Goal: Task Accomplishment & Management: Manage account settings

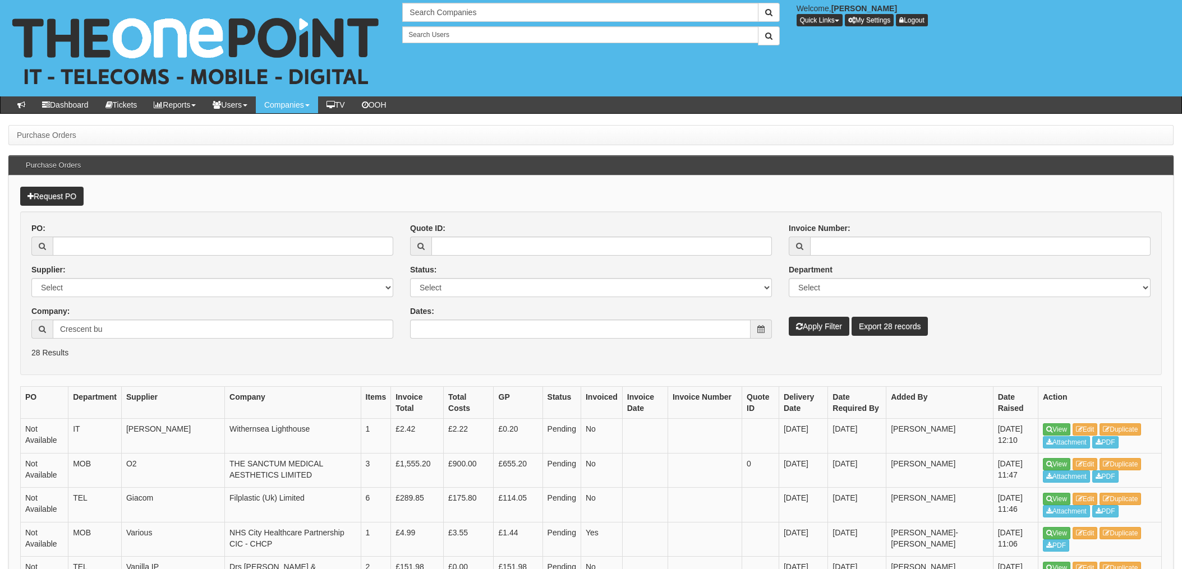
drag, startPoint x: 122, startPoint y: 330, endPoint x: 0, endPoint y: 324, distance: 122.5
drag, startPoint x: 88, startPoint y: 255, endPoint x: 97, endPoint y: 245, distance: 14.3
click at [88, 255] on input "PO:" at bounding box center [223, 246] width 341 height 19
type input "19446"
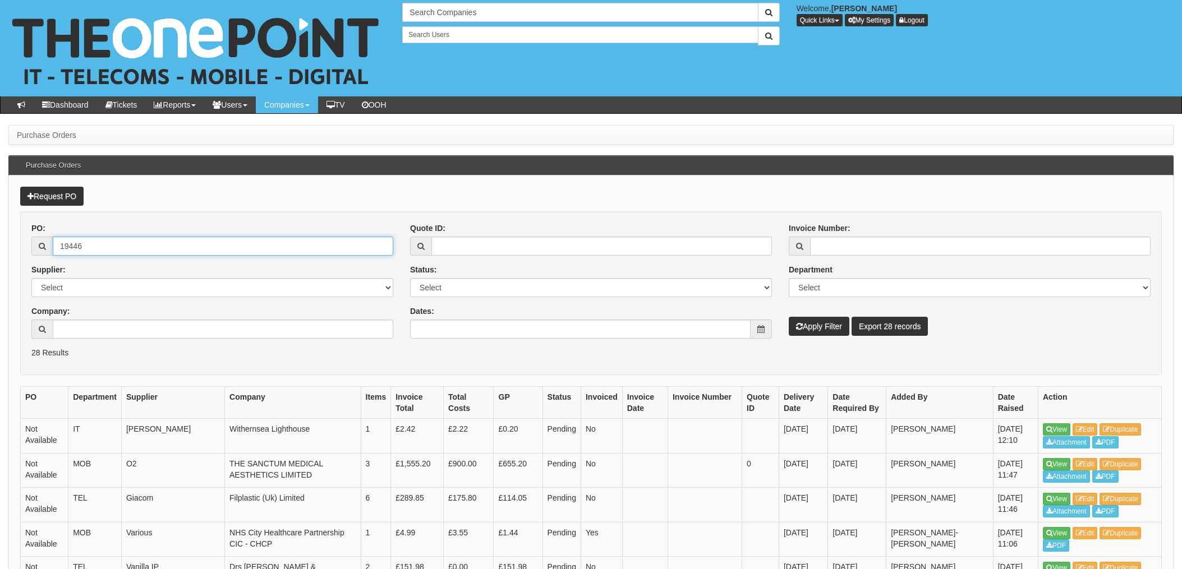
click at [789, 317] on button "Apply Filter" at bounding box center [819, 326] width 61 height 19
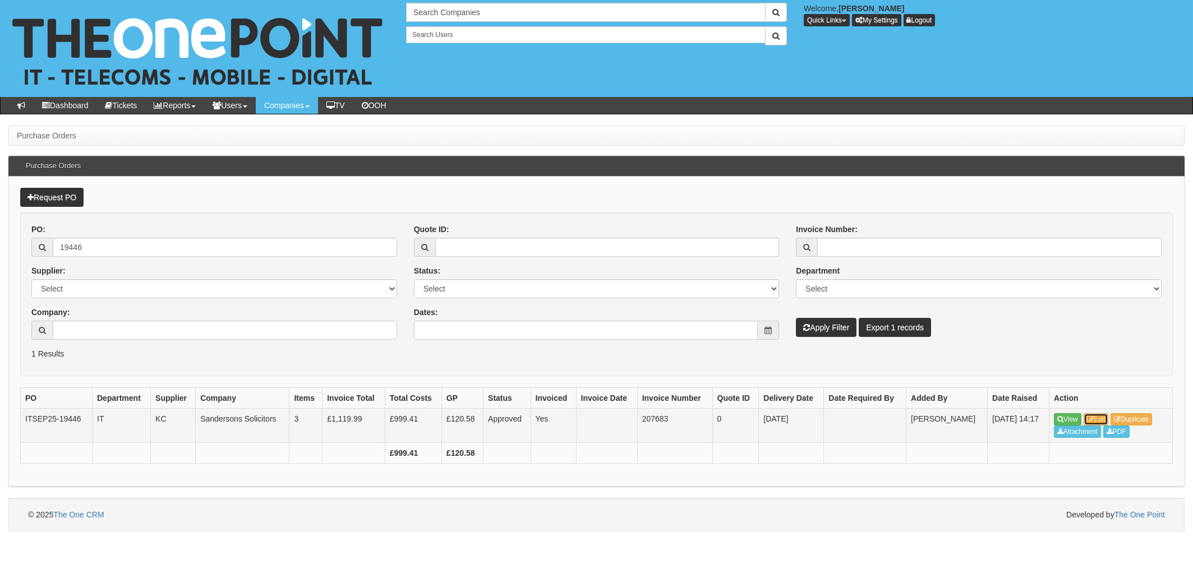
click at [1101, 420] on link "Edit" at bounding box center [1096, 419] width 25 height 12
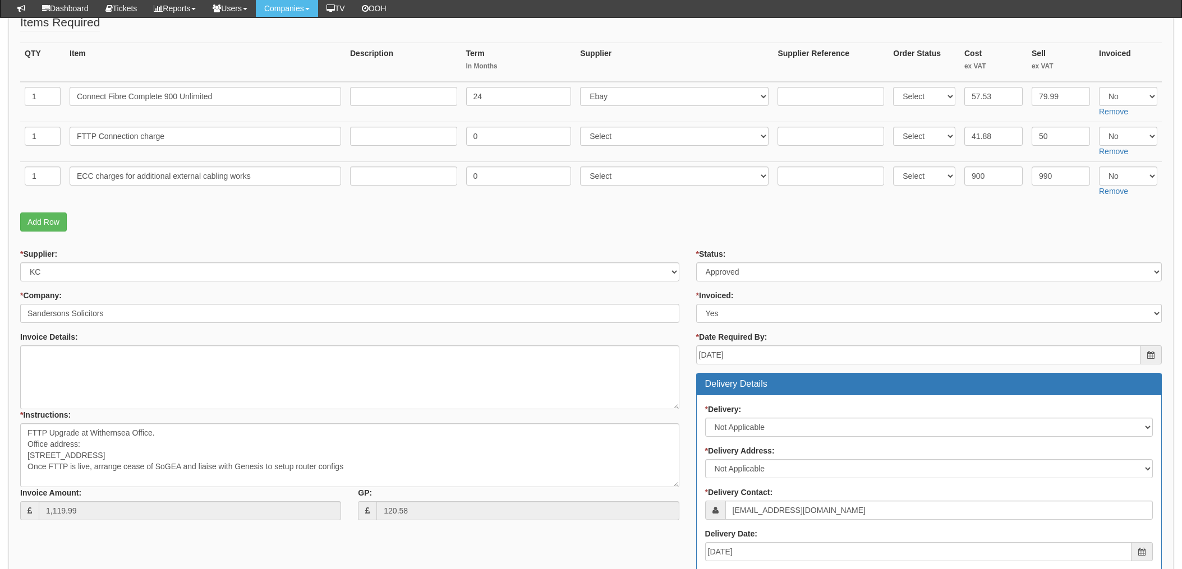
scroll to position [150, 0]
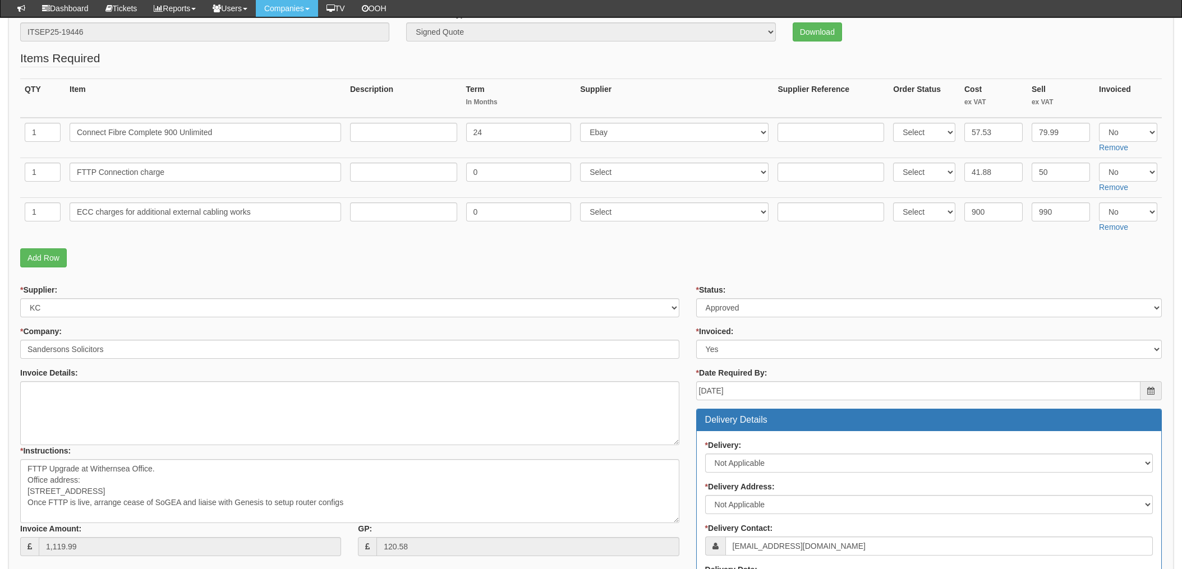
click at [632, 257] on p "Add Row" at bounding box center [591, 258] width 1142 height 19
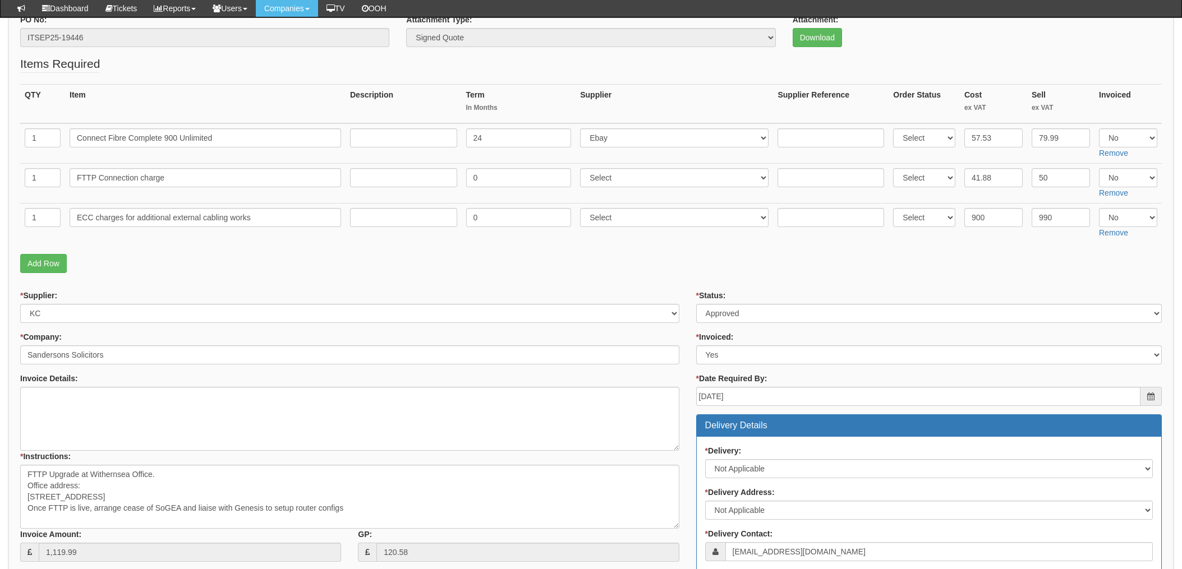
scroll to position [0, 0]
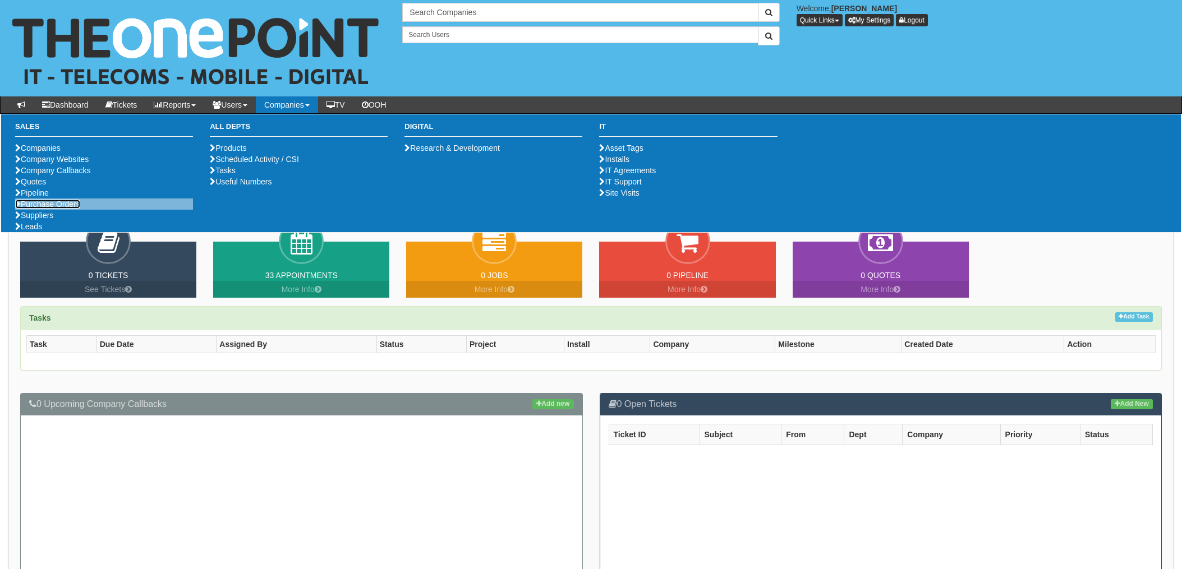
click at [44, 209] on link "Purchase Orders" at bounding box center [47, 204] width 65 height 9
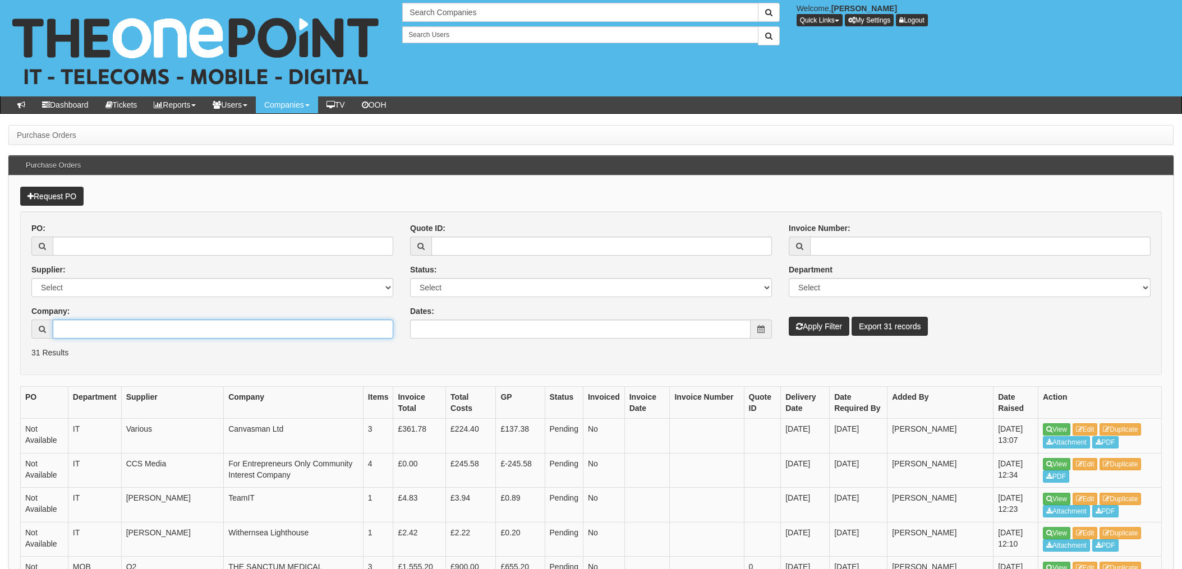
click at [99, 332] on input "Company:" at bounding box center [223, 329] width 341 height 19
type input "agencia"
click at [789, 317] on button "Apply Filter" at bounding box center [819, 326] width 61 height 19
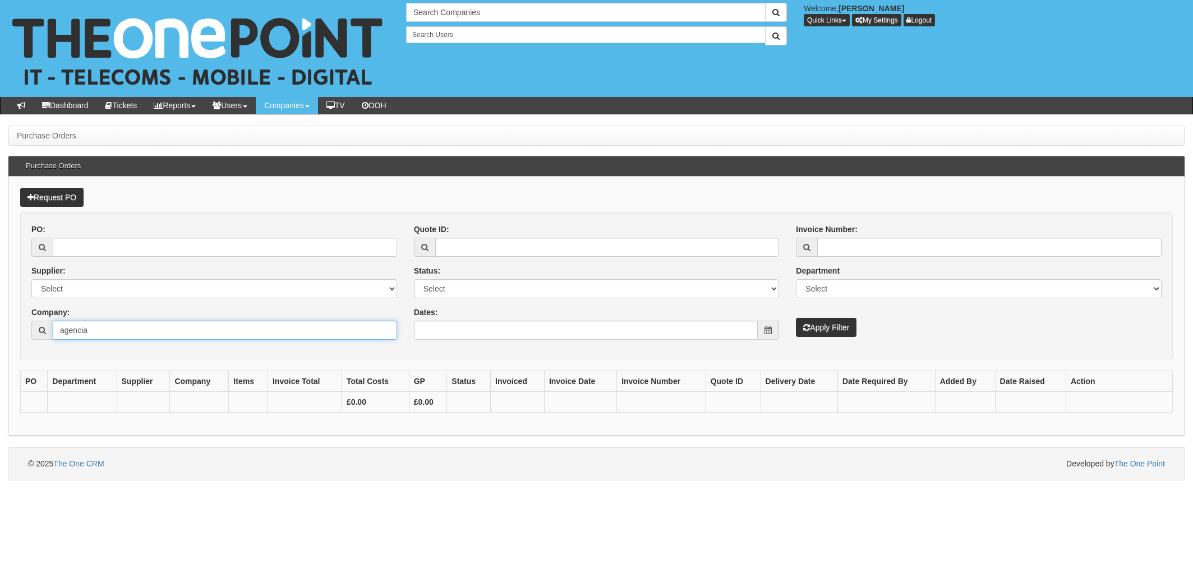
click at [133, 330] on input "agencia" at bounding box center [225, 330] width 344 height 19
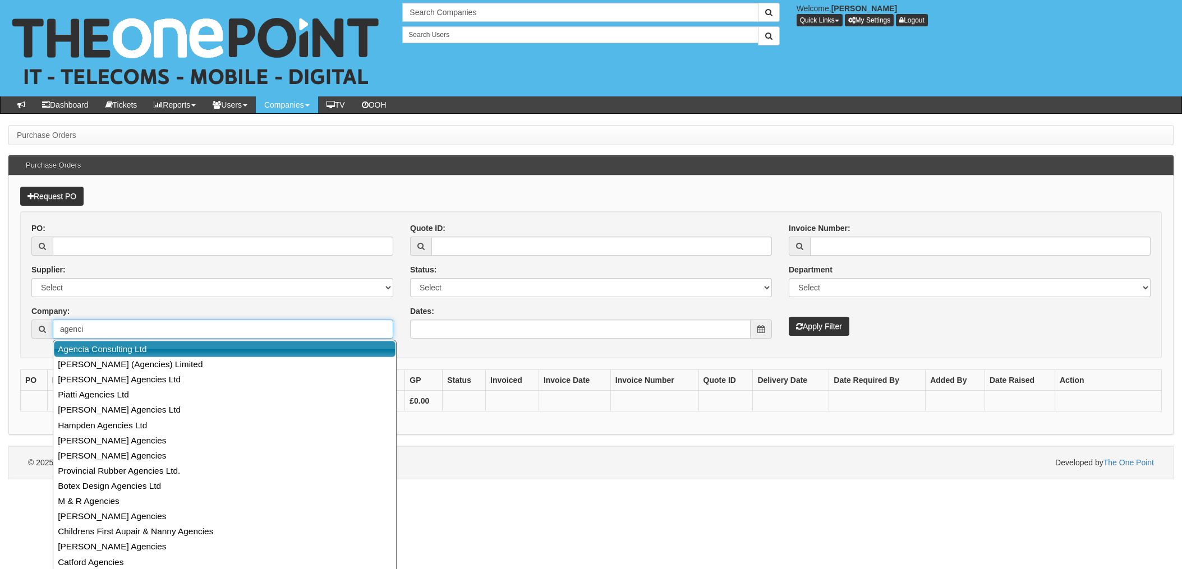
click at [147, 354] on link "Agencia Consulting Ltd" at bounding box center [225, 349] width 342 height 16
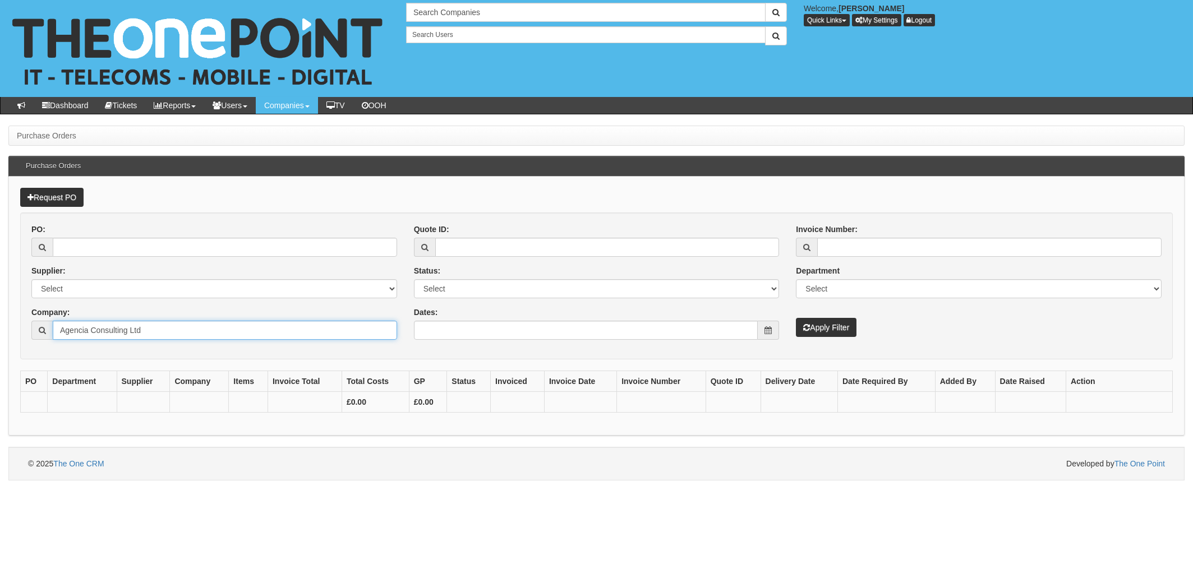
type input "Agencia Consulting Ltd"
click at [834, 329] on button "Apply Filter" at bounding box center [826, 327] width 61 height 19
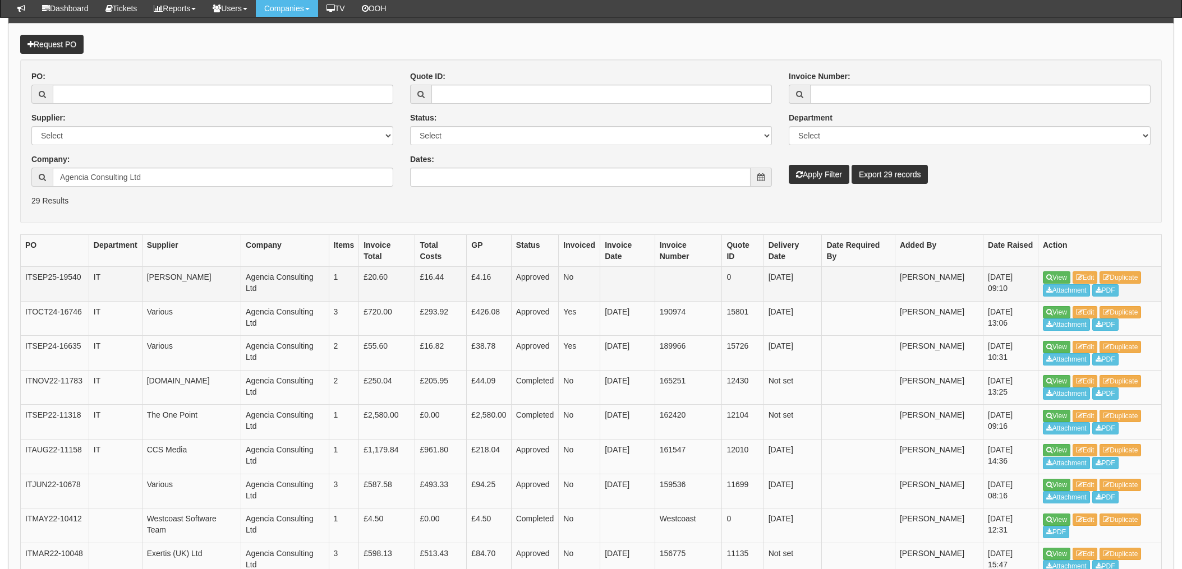
scroll to position [150, 0]
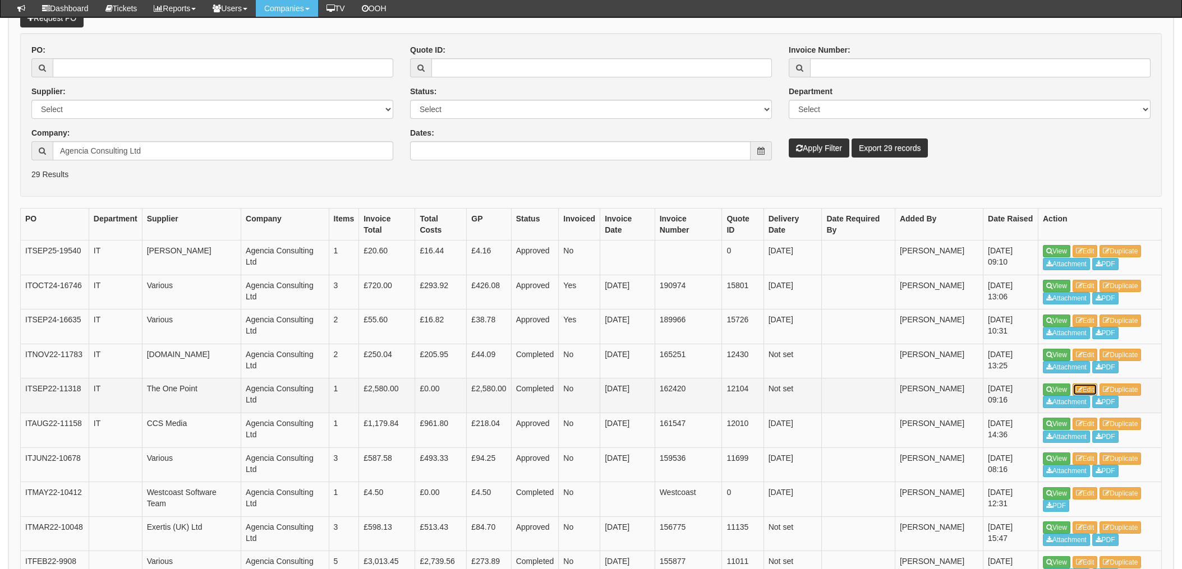
click at [1088, 388] on link "Edit" at bounding box center [1085, 390] width 25 height 12
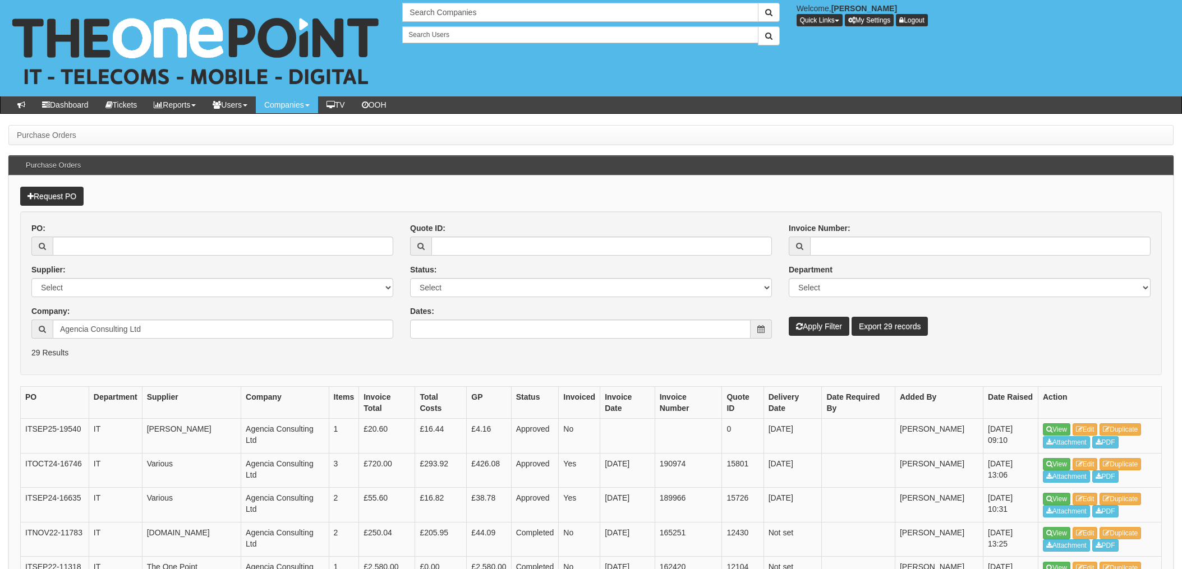
scroll to position [178, 0]
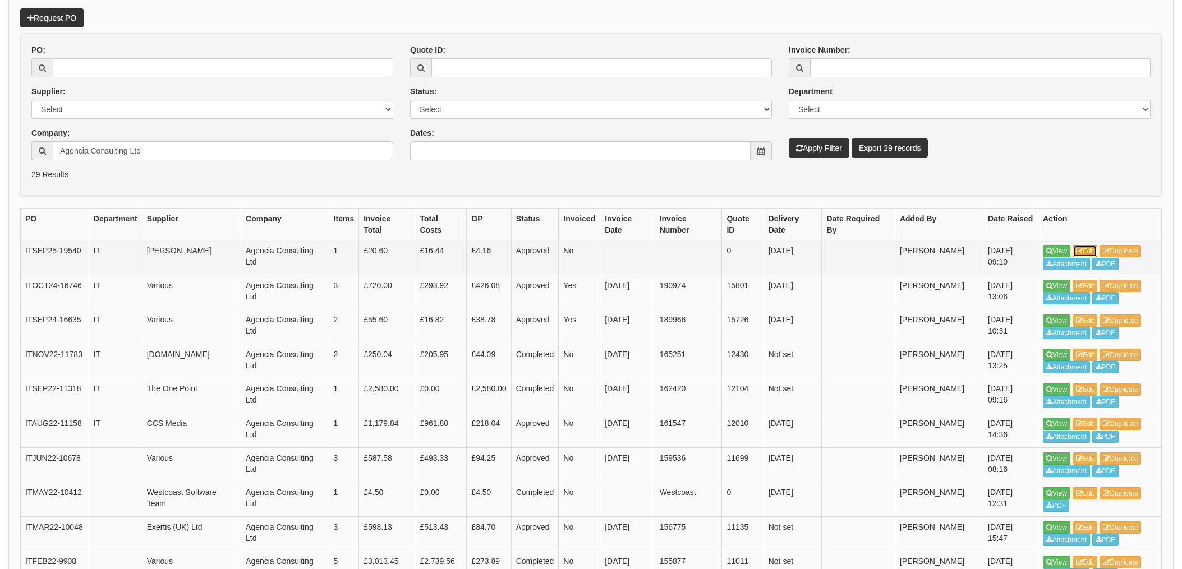
click at [1088, 249] on link "Edit" at bounding box center [1085, 251] width 25 height 12
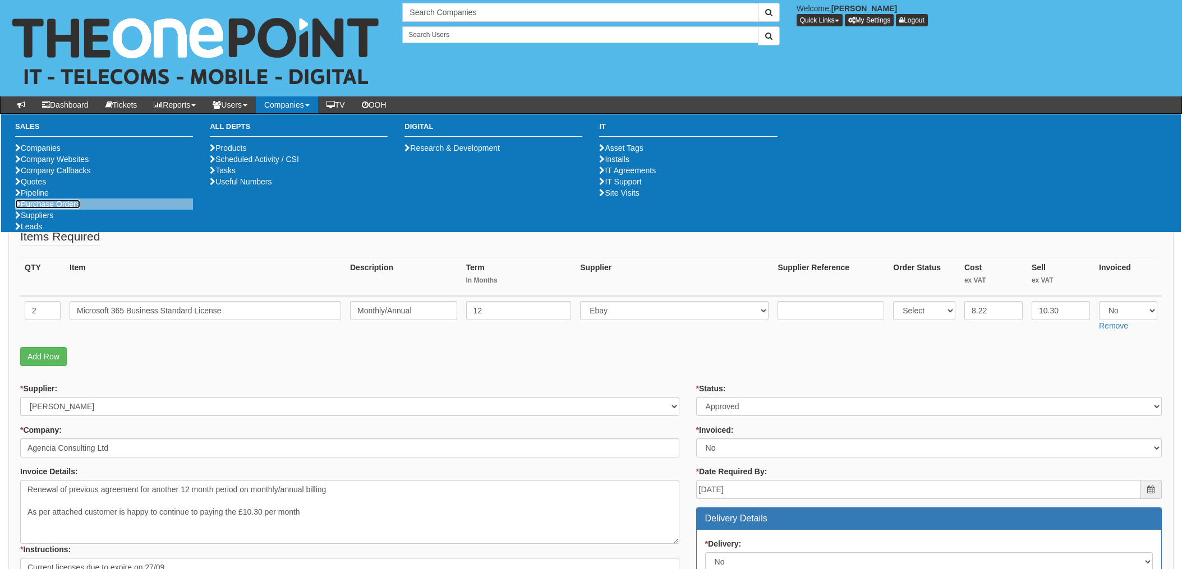
click at [58, 209] on link "Purchase Orders" at bounding box center [47, 204] width 65 height 9
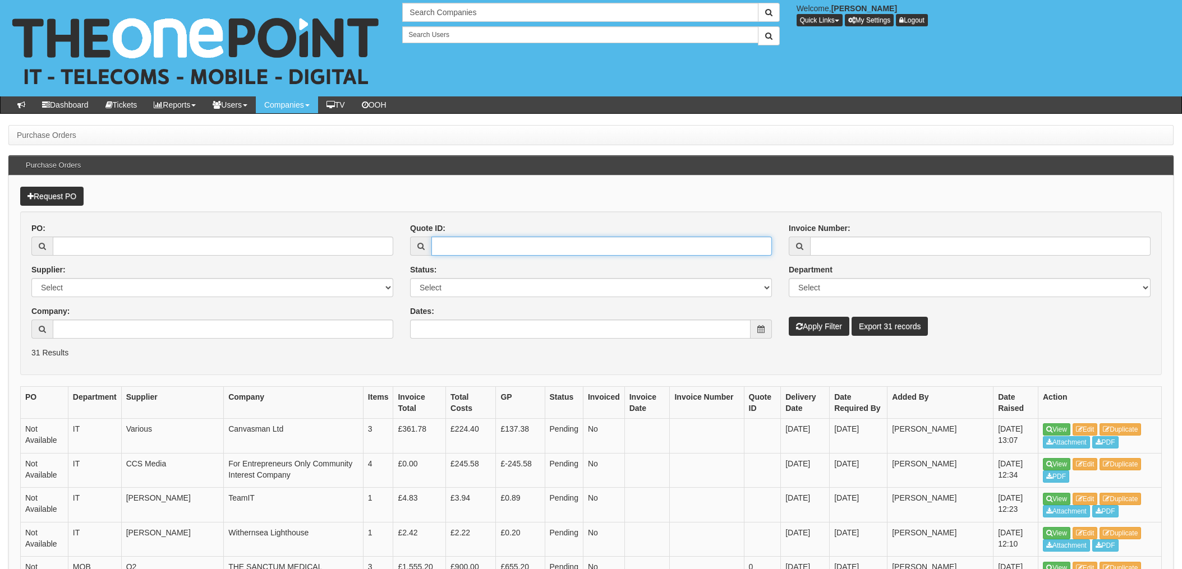
drag, startPoint x: 600, startPoint y: 241, endPoint x: 612, endPoint y: 249, distance: 13.9
click at [600, 241] on input "Quote ID:" at bounding box center [601, 246] width 341 height 19
type input "15726"
click at [789, 317] on button "Apply Filter" at bounding box center [819, 326] width 61 height 19
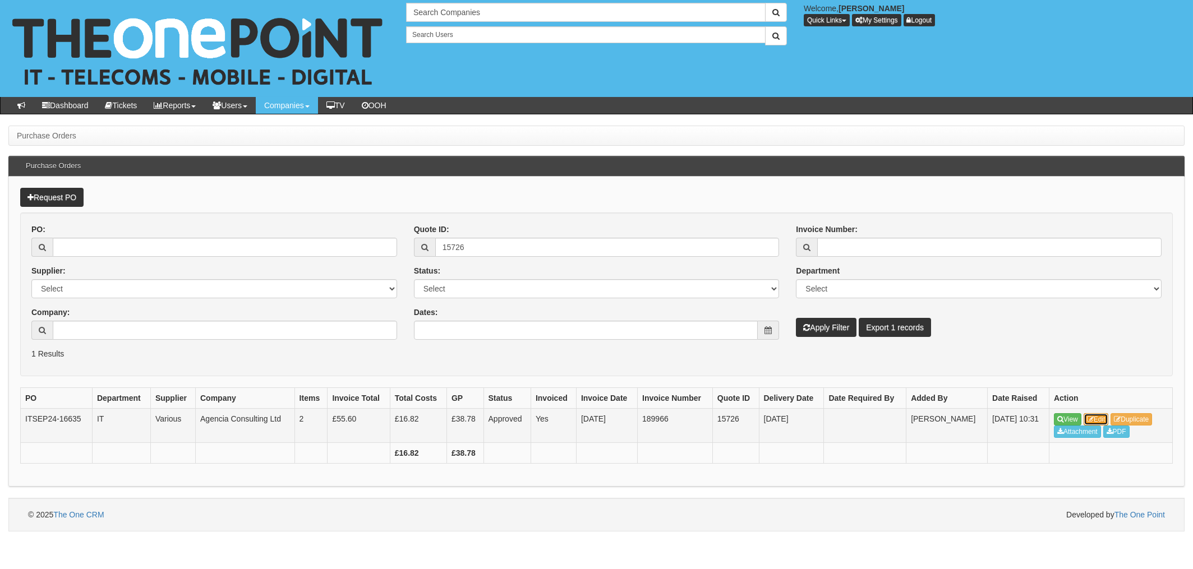
click at [1102, 420] on link "Edit" at bounding box center [1096, 419] width 25 height 12
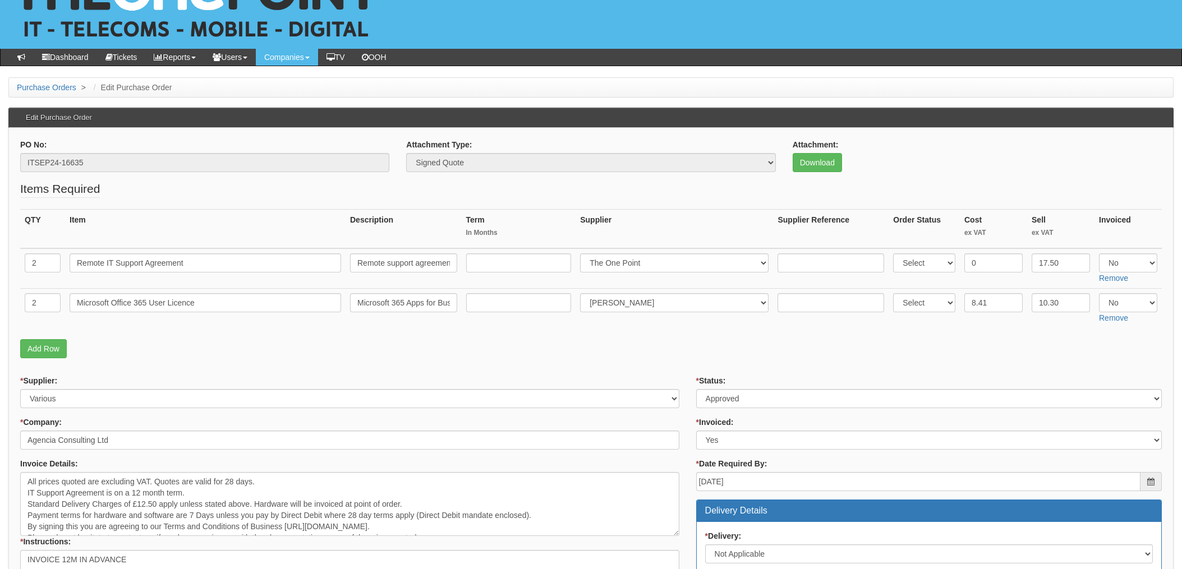
scroll to position [75, 0]
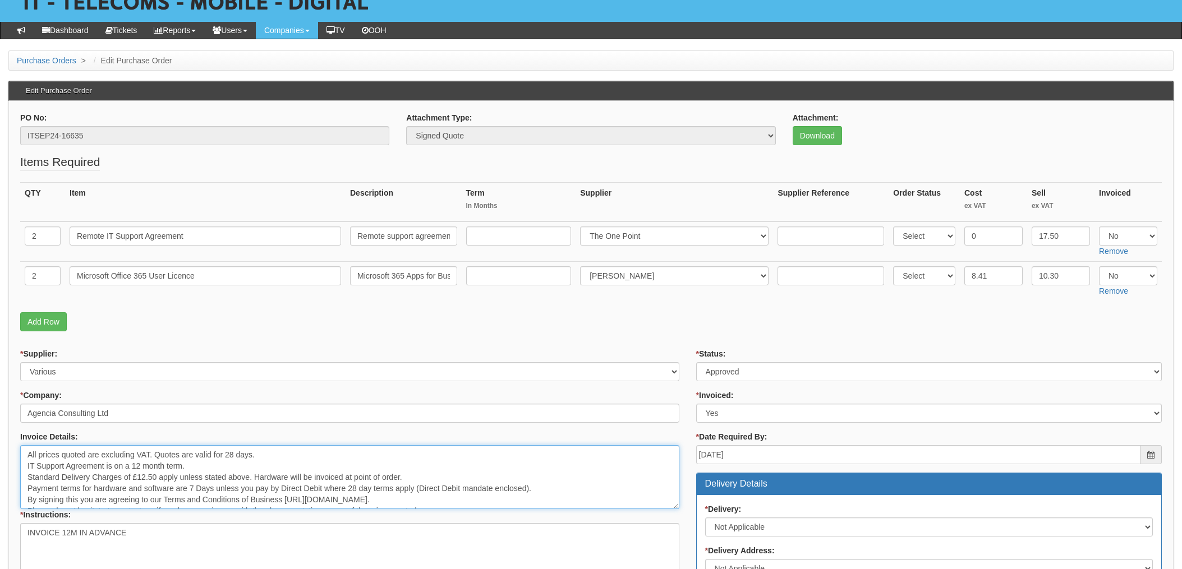
click at [481, 447] on textarea "All prices quoted are excluding VAT. Quotes are valid for 28 days. IT Support A…" at bounding box center [349, 477] width 659 height 64
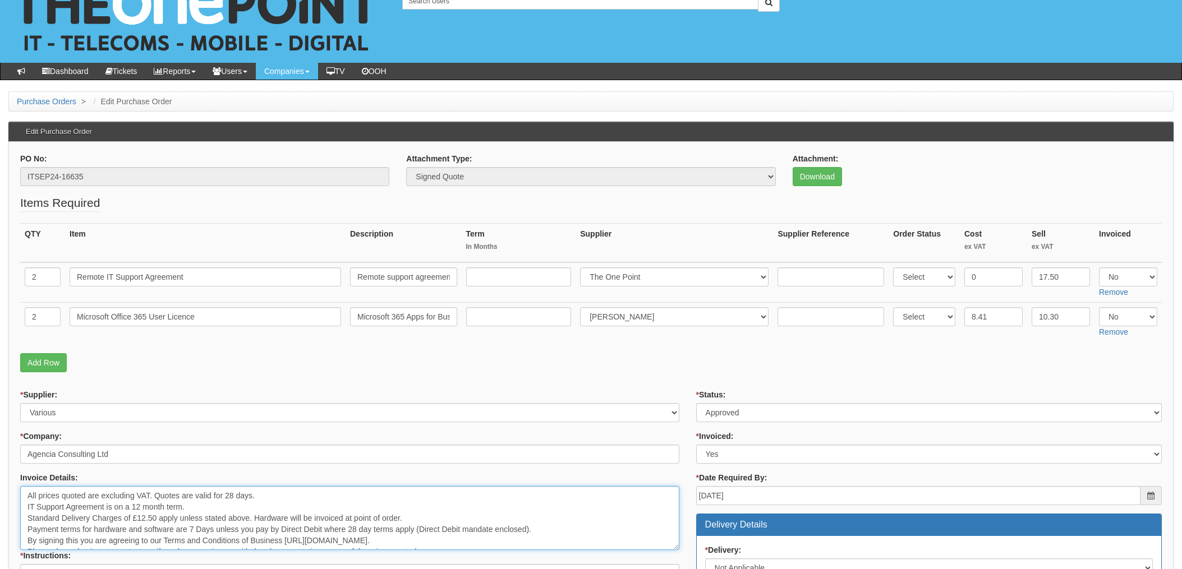
scroll to position [0, 0]
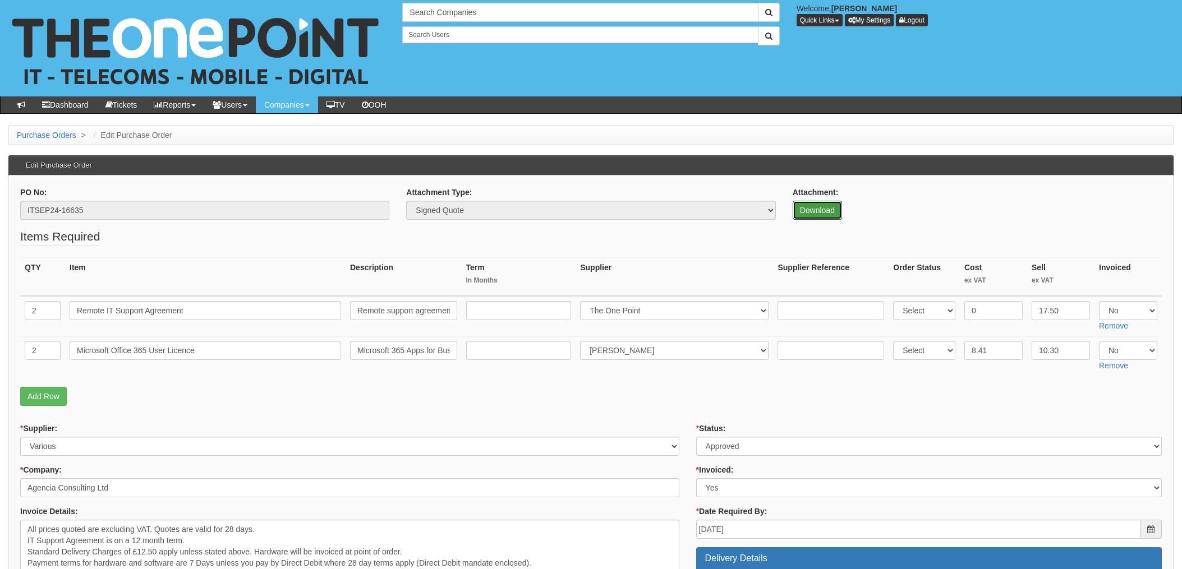
click at [830, 214] on link "Download" at bounding box center [817, 210] width 49 height 19
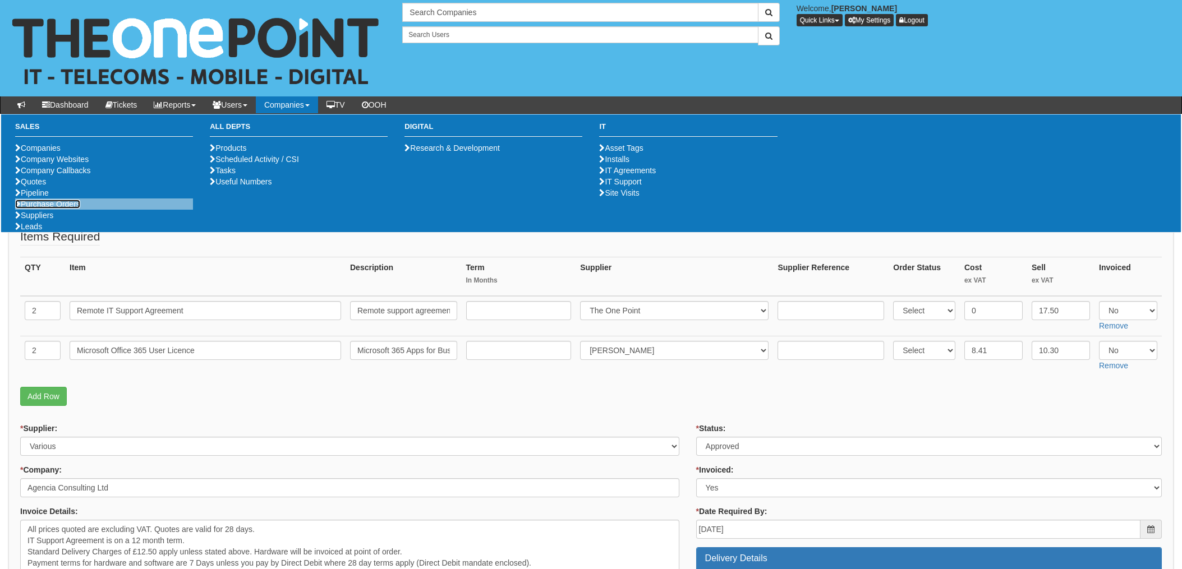
click at [66, 209] on link "Purchase Orders" at bounding box center [47, 204] width 65 height 9
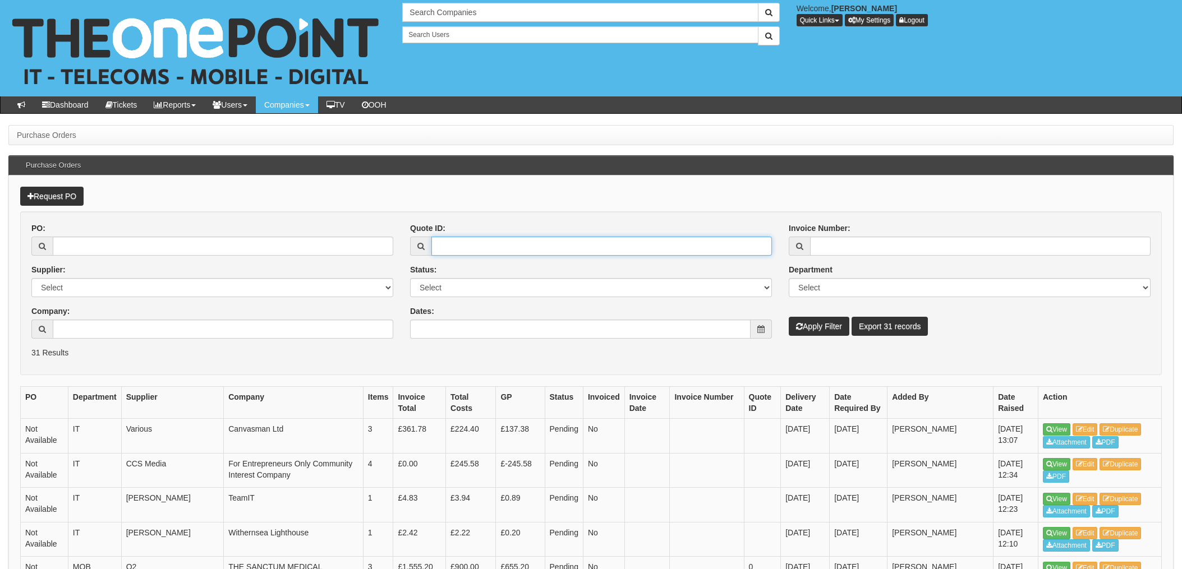
click at [470, 246] on input "Quote ID:" at bounding box center [601, 246] width 341 height 19
type input "15801"
click at [789, 317] on button "Apply Filter" at bounding box center [819, 326] width 61 height 19
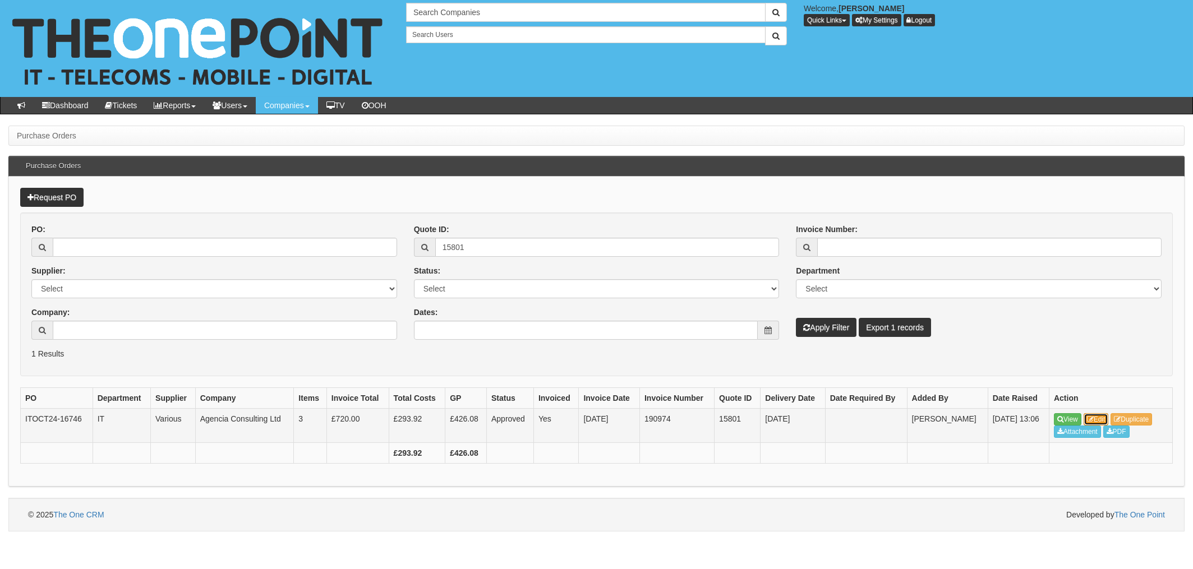
click at [1098, 416] on link "Edit" at bounding box center [1096, 419] width 25 height 12
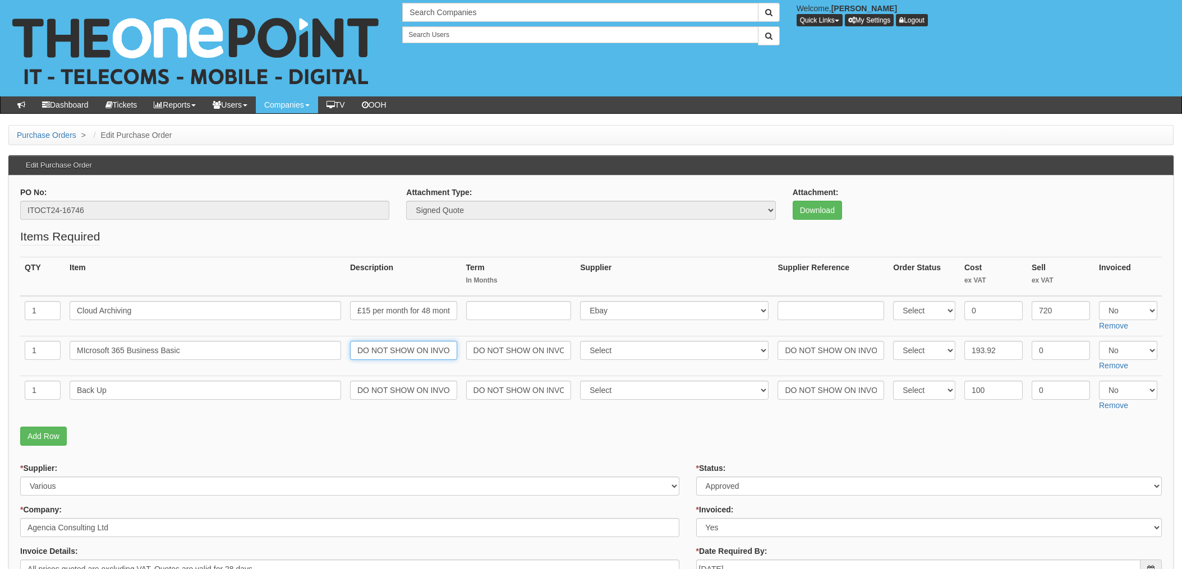
click at [427, 351] on input "DO NOT SHOW ON INVOICE" at bounding box center [403, 350] width 107 height 19
drag, startPoint x: 403, startPoint y: 349, endPoint x: 531, endPoint y: 354, distance: 127.5
click at [530, 354] on tr "1 MIcrosoft 365 Business Basic DO NOT SHOW ON INVOICE DO NOT SHOW ON INVOICE Se…" at bounding box center [591, 357] width 1142 height 40
click at [387, 394] on input "DO NOT SHOW ON INVOICE" at bounding box center [403, 390] width 107 height 19
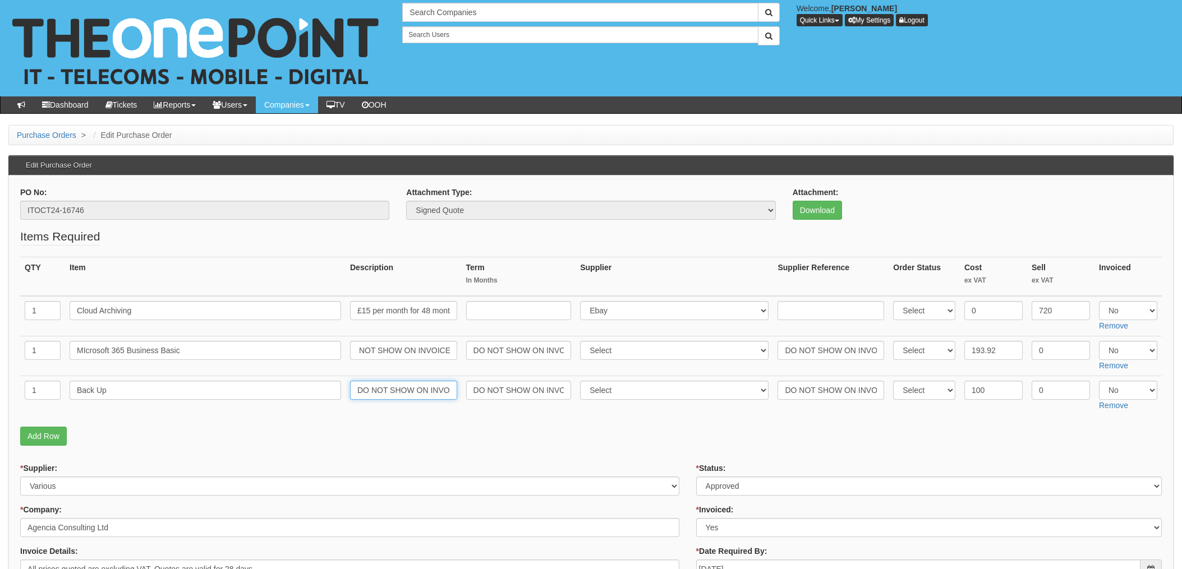
scroll to position [0, 0]
drag, startPoint x: 370, startPoint y: 389, endPoint x: 541, endPoint y: 388, distance: 171.1
click at [541, 388] on tr "1 Back Up DO NOT SHOW ON INVOICE DO NOT SHOW ON INVOICE Select 123 [DOMAIN_NAME…" at bounding box center [591, 396] width 1142 height 40
click at [376, 393] on input "DO NOT SHOW ON INVOICE" at bounding box center [403, 390] width 107 height 19
click at [379, 388] on input "DO NOT SHOW ON INVOICE" at bounding box center [403, 390] width 107 height 19
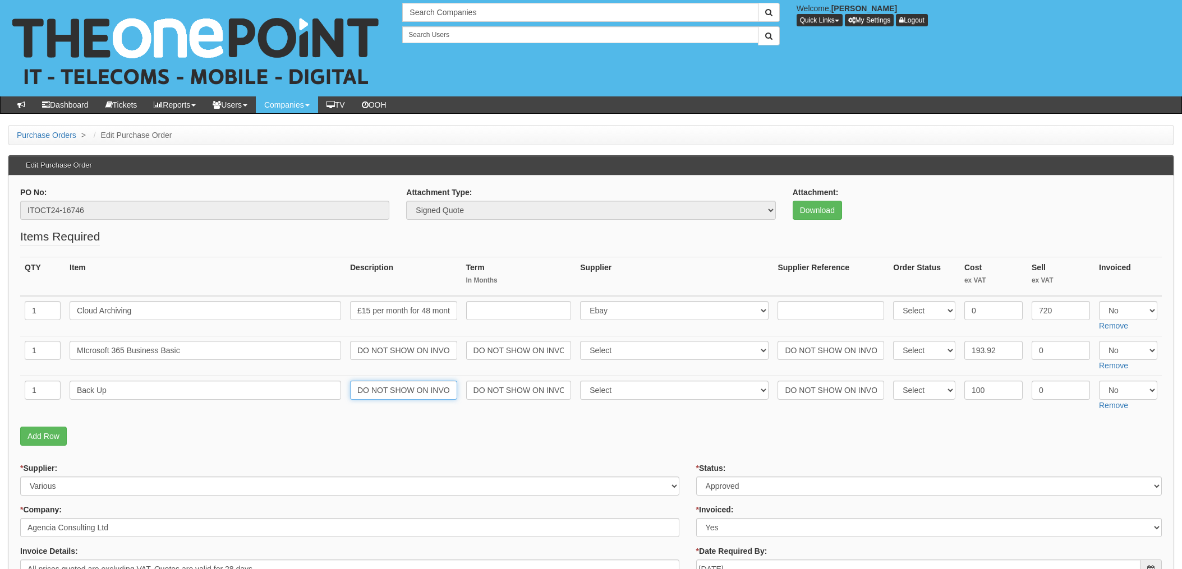
scroll to position [0, 12]
drag, startPoint x: 356, startPoint y: 389, endPoint x: 635, endPoint y: 397, distance: 279.5
click at [635, 397] on tr "1 Back Up DO NOT SHOW ON INVOICE DO NOT SHOW ON INVOICE Select 123 [DOMAIN_NAME…" at bounding box center [591, 396] width 1142 height 40
click at [502, 436] on p "Add Row" at bounding box center [591, 436] width 1142 height 19
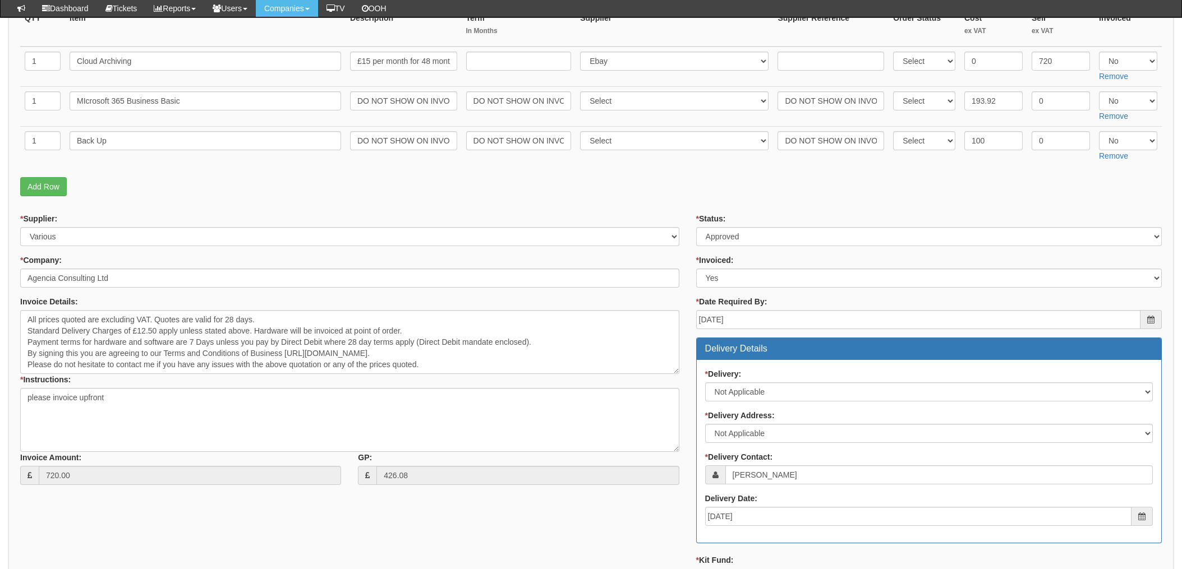
scroll to position [0, 0]
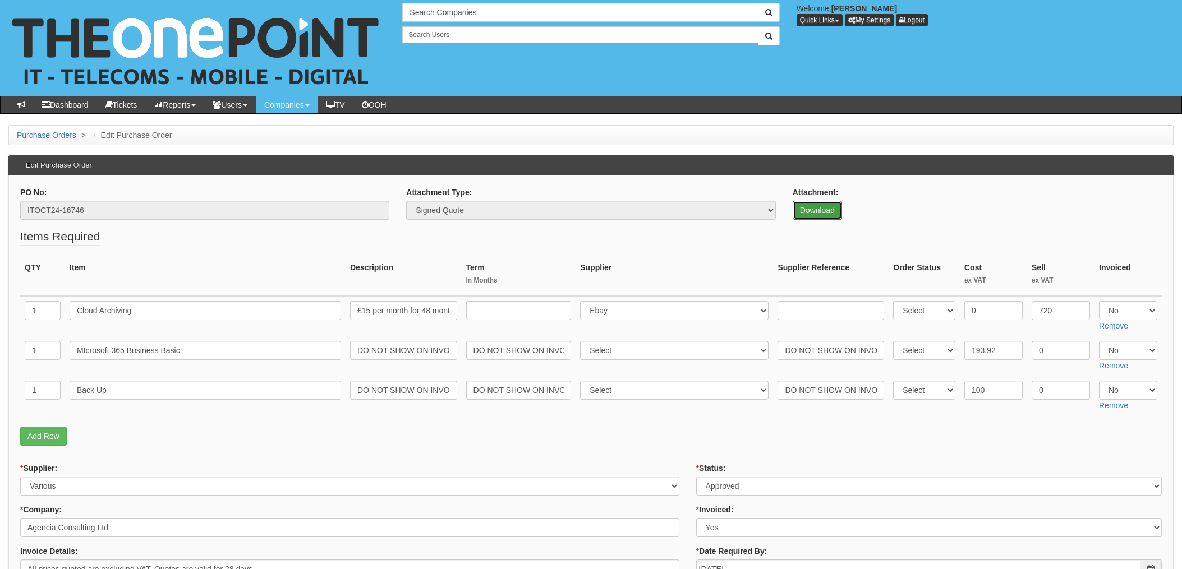
click at [826, 210] on link "Download" at bounding box center [817, 210] width 49 height 19
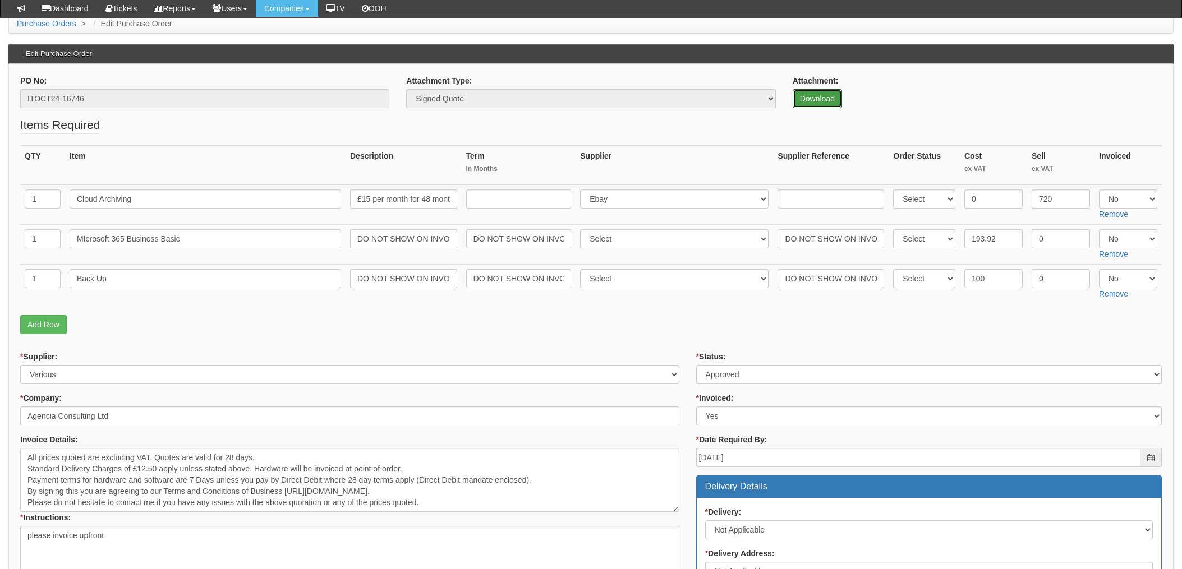
scroll to position [71, 0]
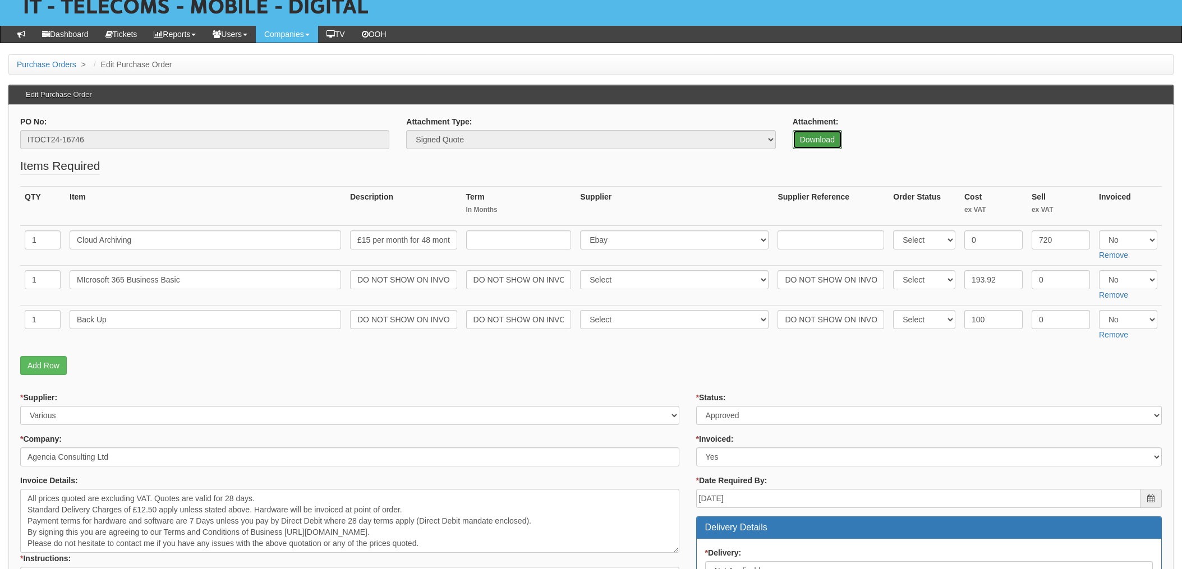
click at [819, 140] on link "Download" at bounding box center [817, 139] width 49 height 19
